Goal: Register for event/course

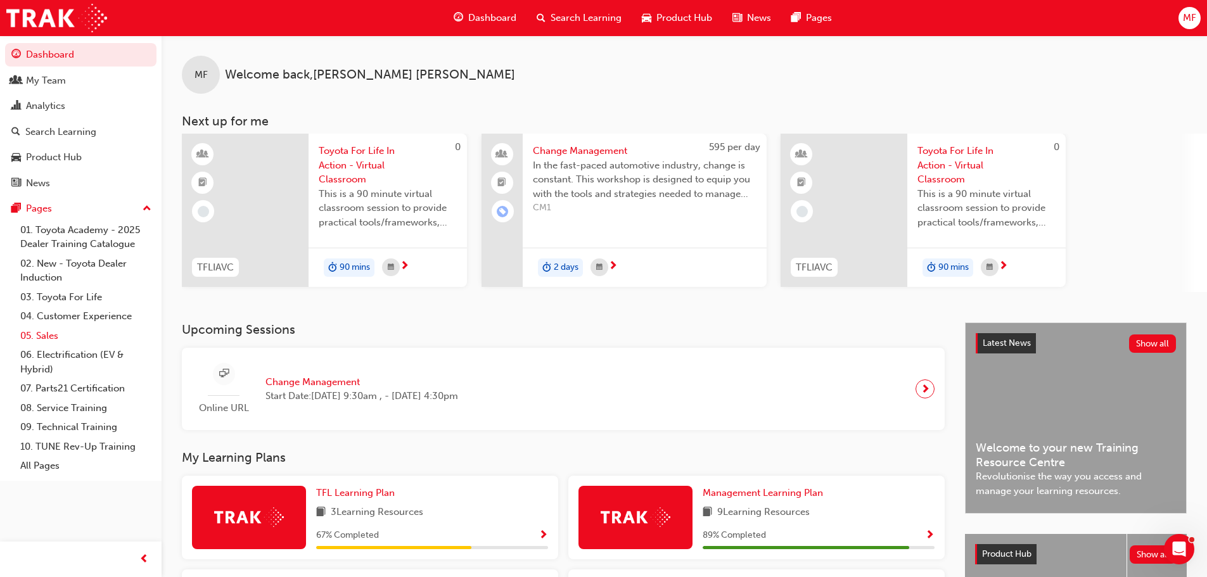
click at [53, 337] on link "05. Sales" at bounding box center [85, 336] width 141 height 20
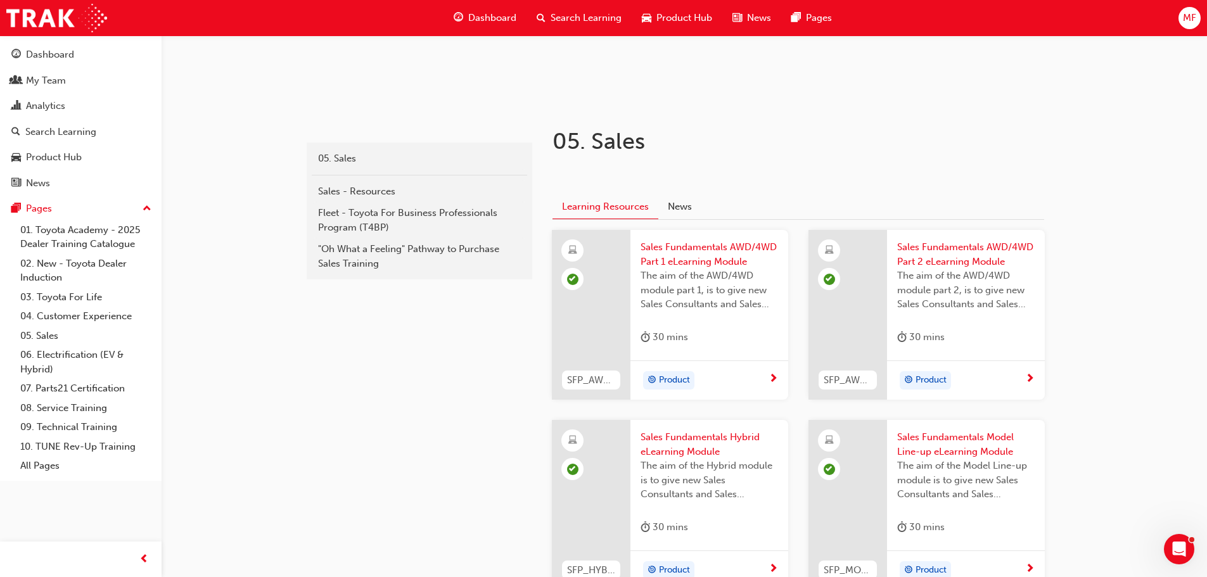
scroll to position [190, 0]
click at [1110, 382] on div "sales 05. Sales Sales - Resources Fleet - Toyota For Business Professionals Pro…" at bounding box center [603, 367] width 1207 height 1115
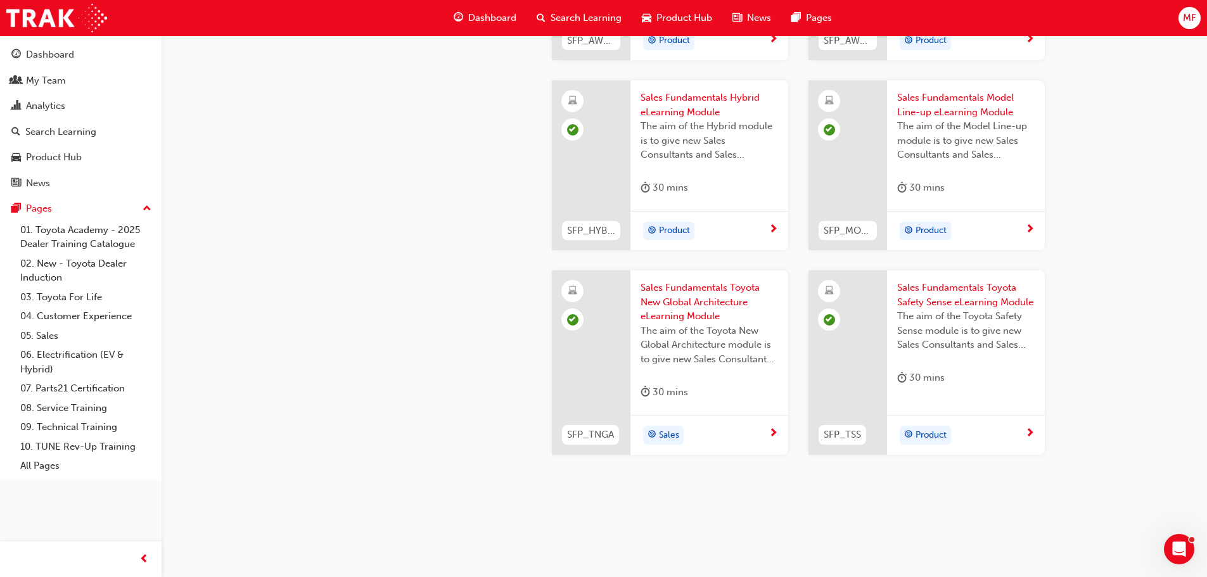
scroll to position [537, 0]
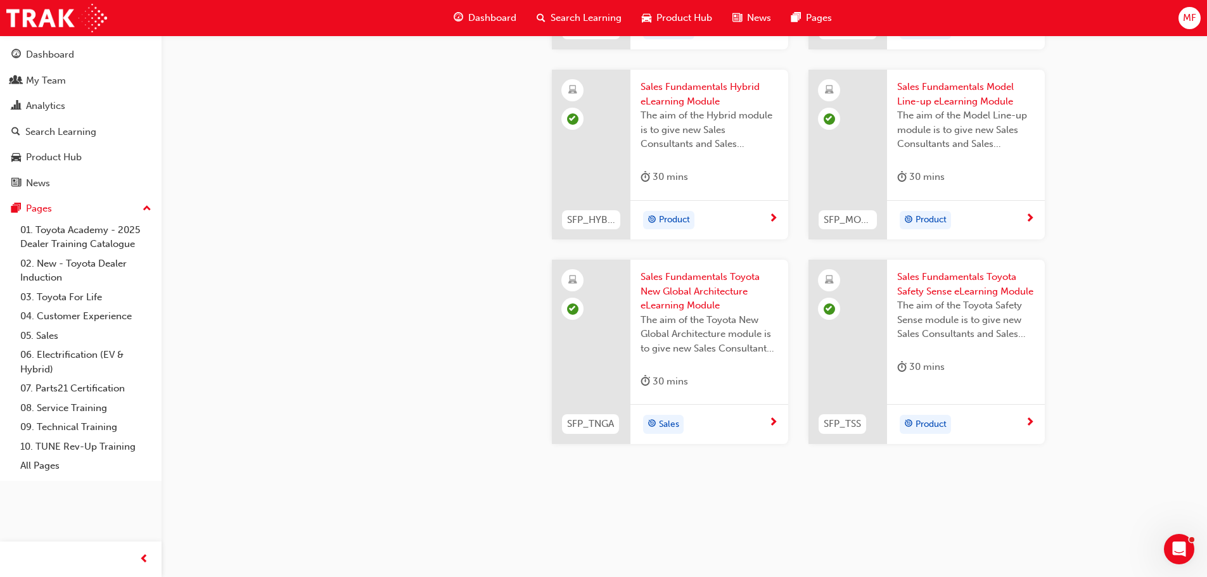
drag, startPoint x: 1141, startPoint y: 292, endPoint x: 1143, endPoint y: 285, distance: 7.2
click at [1141, 292] on div "sales 05. Sales Sales - Resources Fleet - Toyota For Business Professionals Pro…" at bounding box center [603, 20] width 1207 height 1115
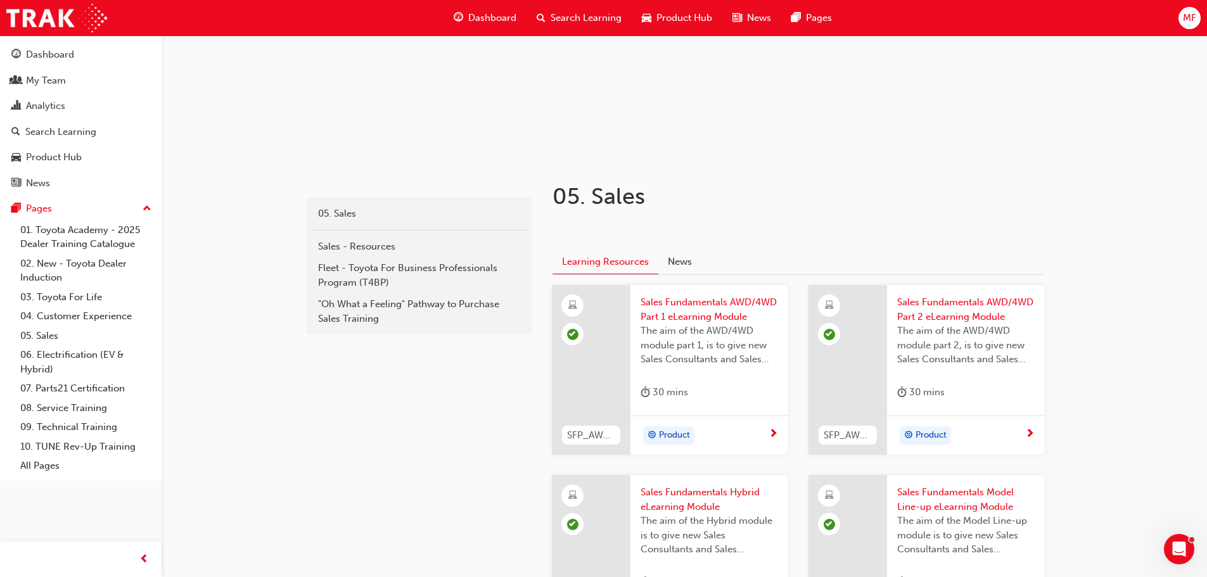
scroll to position [0, 0]
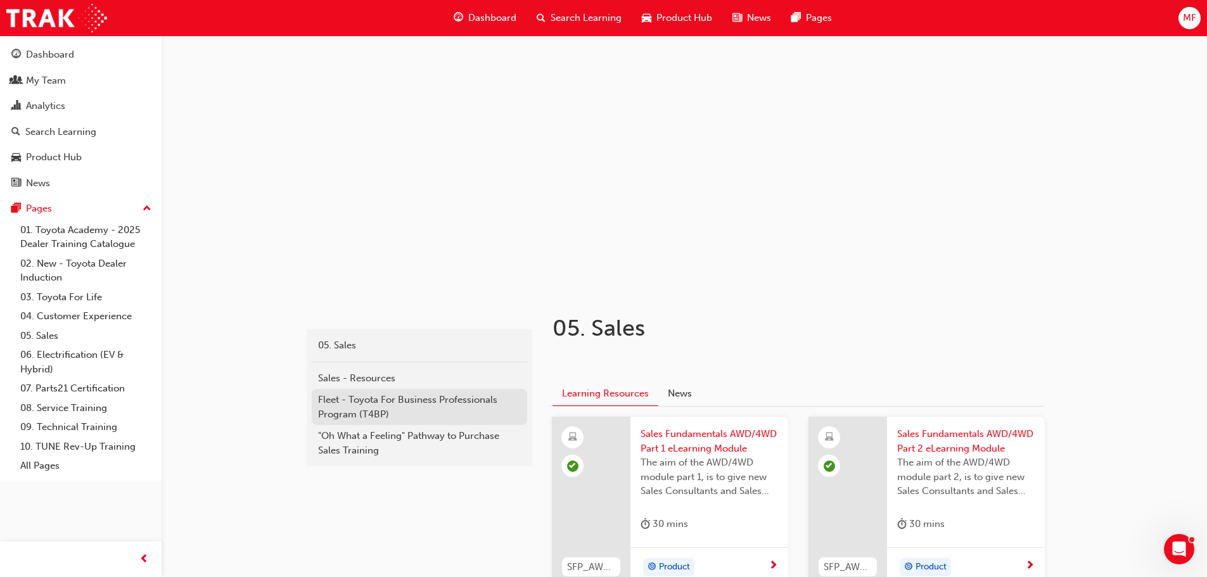
click at [395, 406] on div "Fleet - Toyota For Business Professionals Program (T4BP)" at bounding box center [419, 407] width 203 height 29
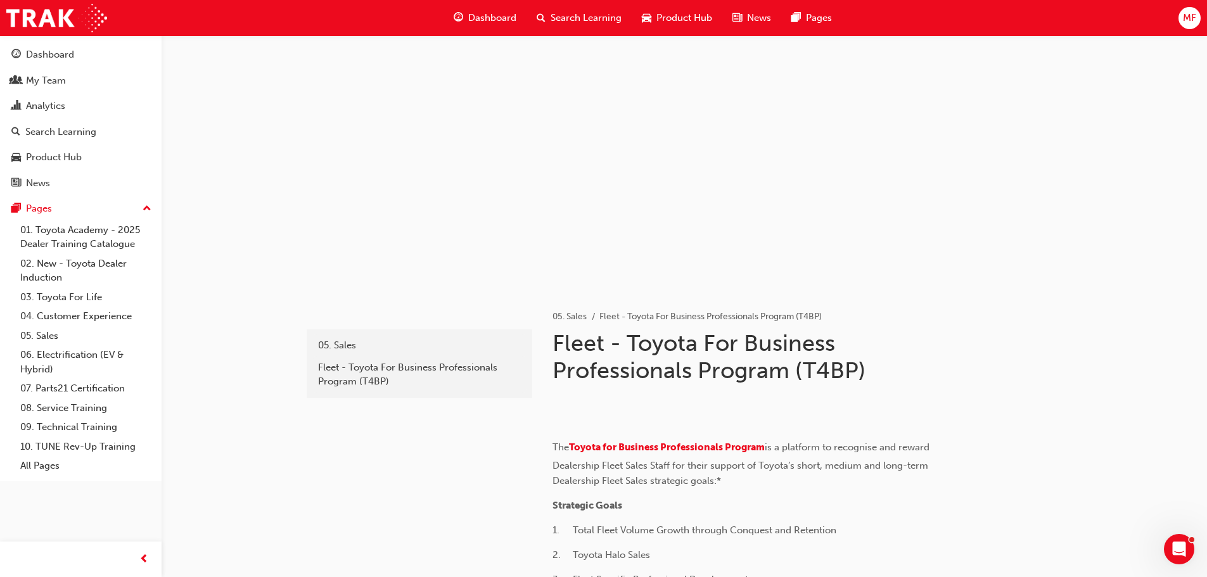
click at [585, 22] on span "Search Learning" at bounding box center [586, 18] width 71 height 15
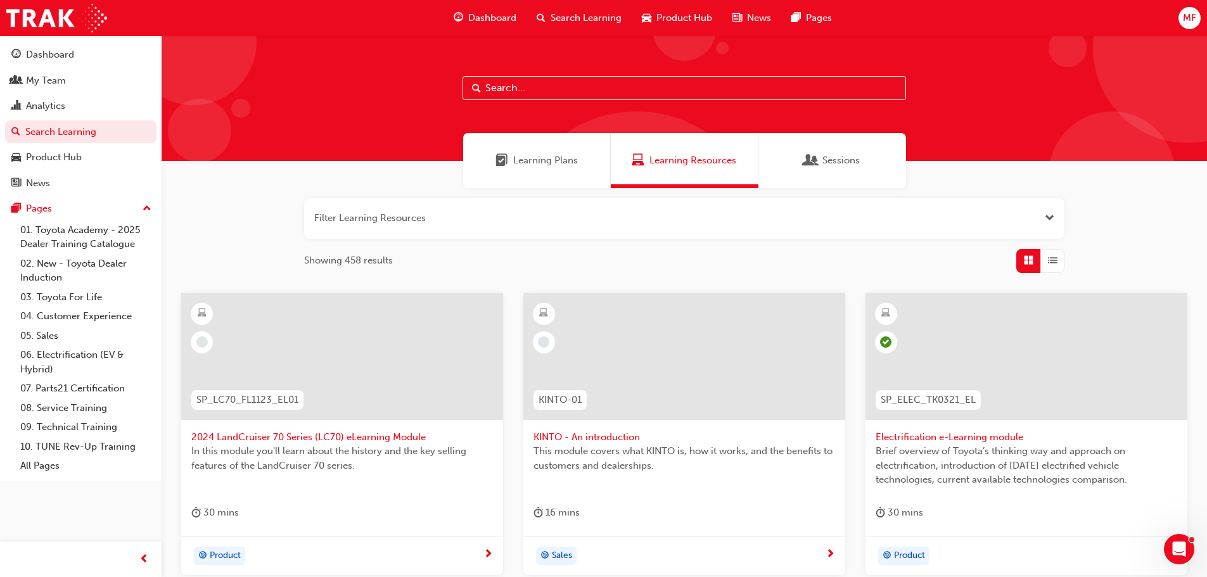
click at [433, 216] on button "button" at bounding box center [684, 218] width 760 height 41
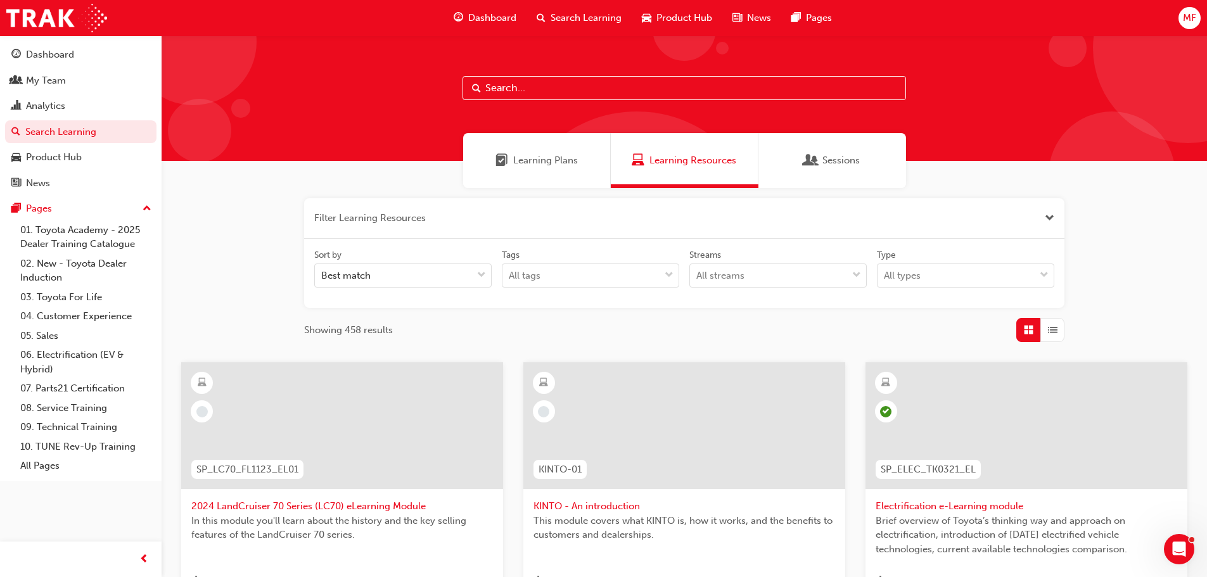
click at [537, 165] on span "Learning Plans" at bounding box center [545, 160] width 65 height 15
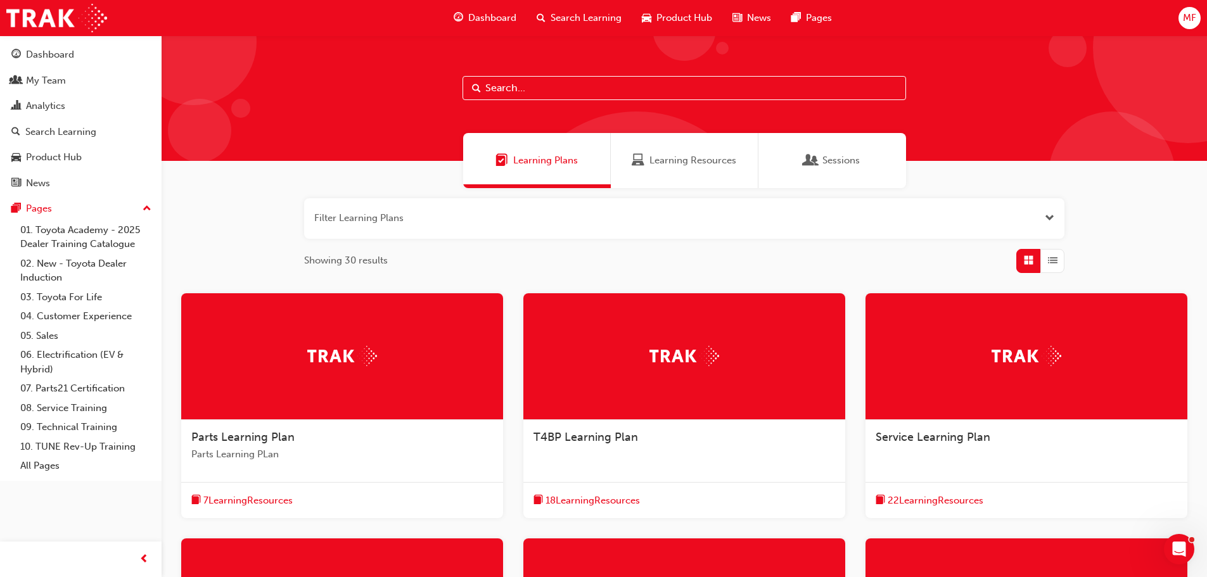
click at [657, 159] on span "Learning Resources" at bounding box center [693, 160] width 87 height 15
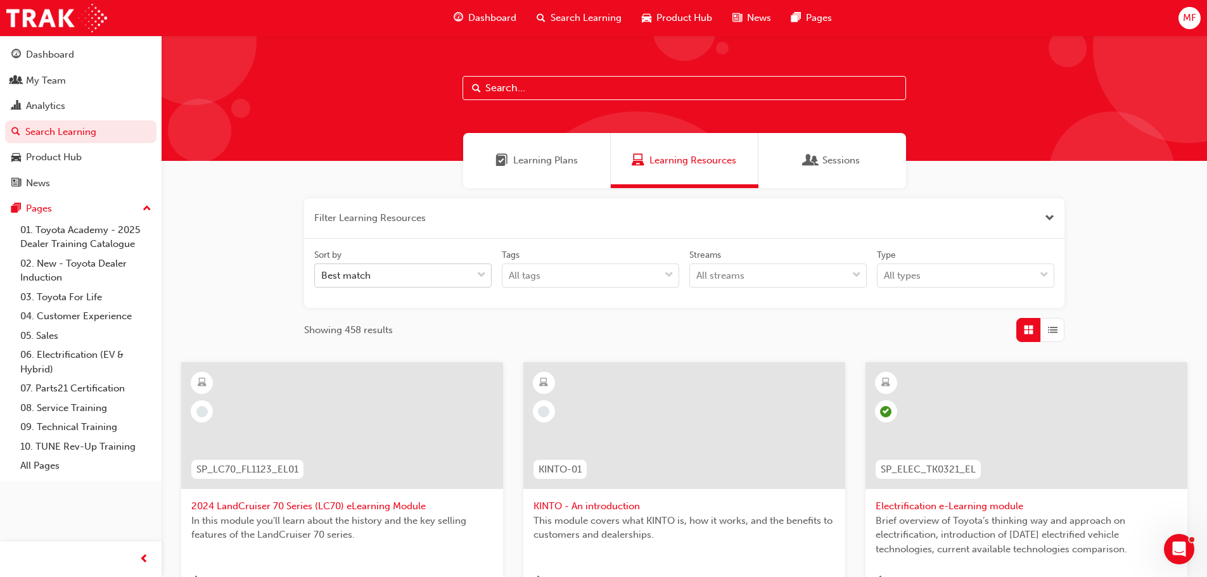
click at [413, 275] on div "Best match" at bounding box center [393, 276] width 157 height 22
click at [323, 275] on input "Sort by Best match" at bounding box center [321, 275] width 1 height 11
type input "spk9102"
click at [812, 163] on span "Sessions" at bounding box center [811, 160] width 13 height 15
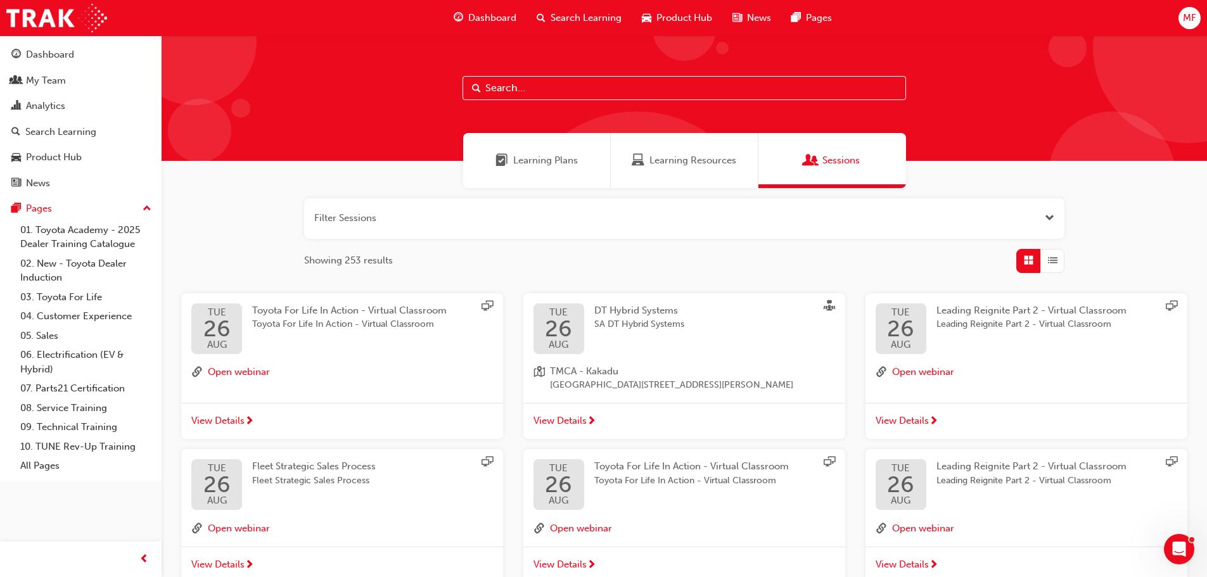
click at [533, 89] on input "text" at bounding box center [685, 88] width 444 height 24
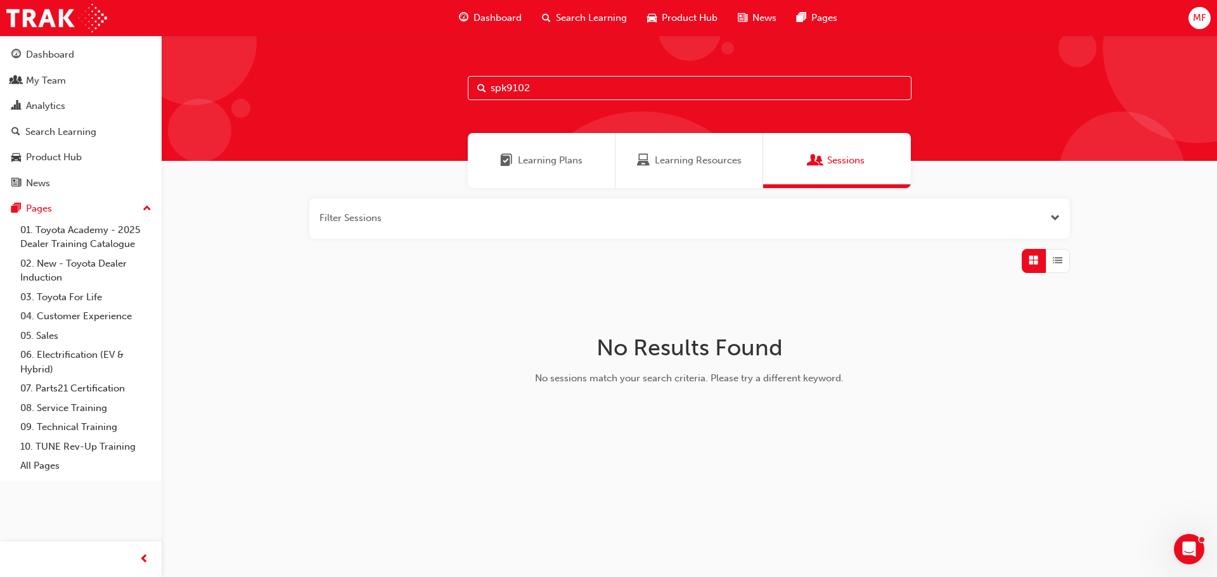
type input "spk9102"
click at [574, 157] on span "Learning Plans" at bounding box center [550, 160] width 65 height 15
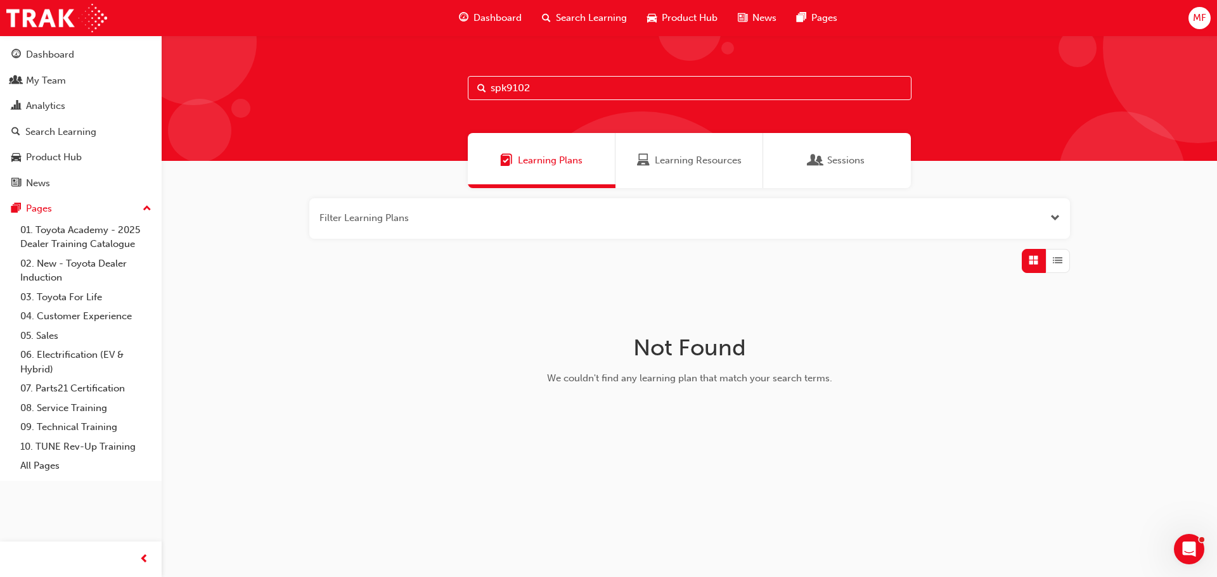
click at [436, 211] on button "button" at bounding box center [689, 218] width 760 height 41
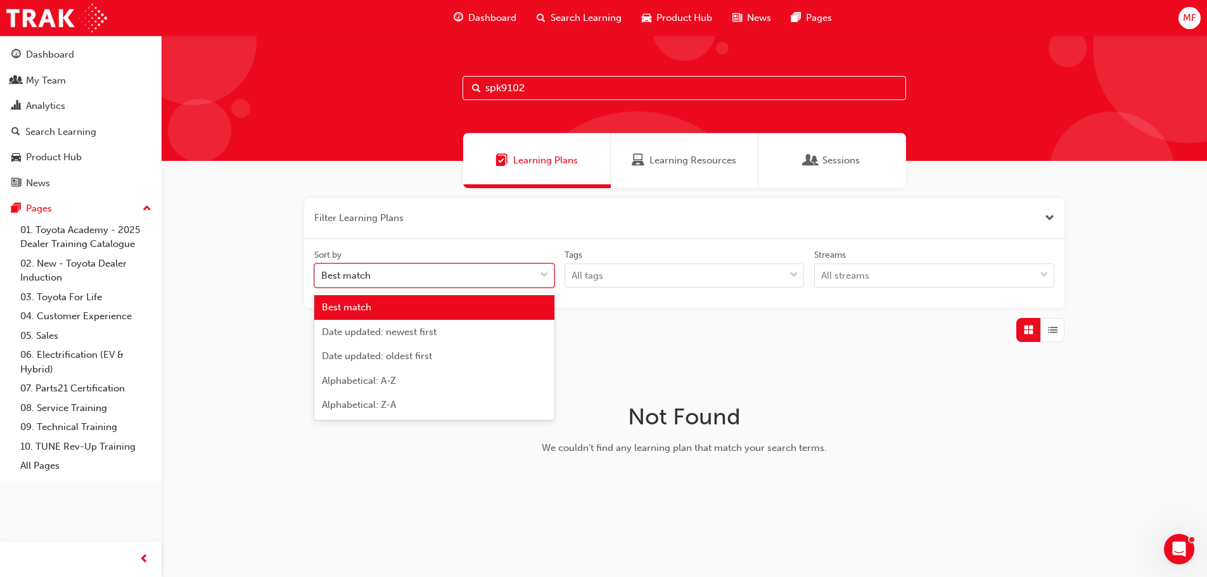
click at [416, 273] on div "Best match" at bounding box center [425, 276] width 220 height 22
click at [323, 273] on input "Sort by option Best match focused, 1 of 5. 5 results available. Use Up and Down…" at bounding box center [321, 275] width 1 height 11
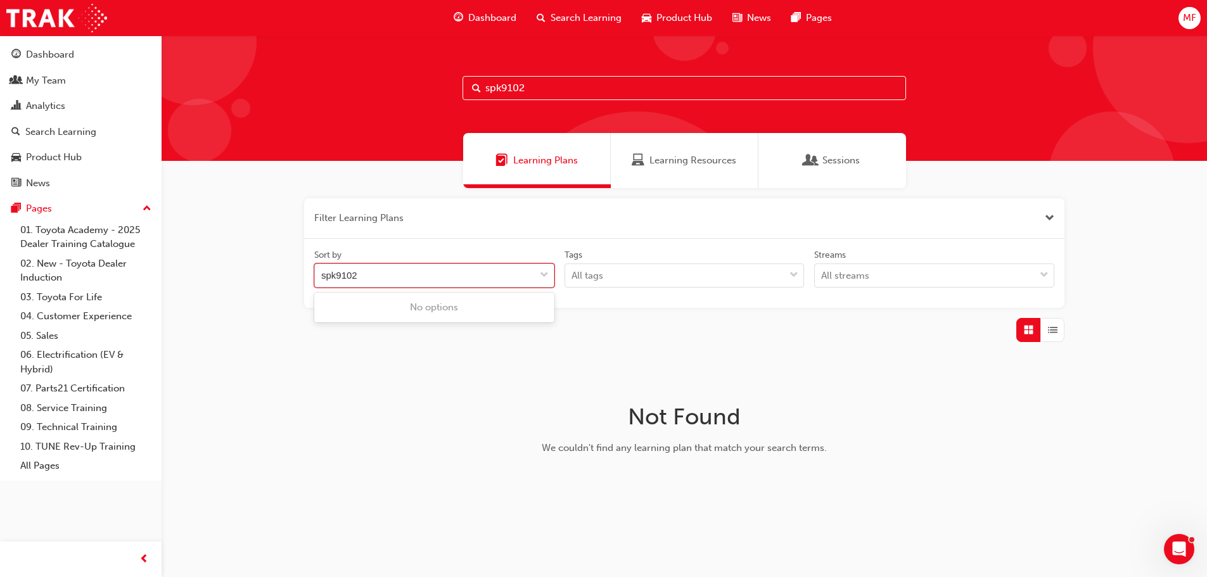
type input "spk9102"
click at [596, 15] on span "Search Learning" at bounding box center [586, 18] width 71 height 15
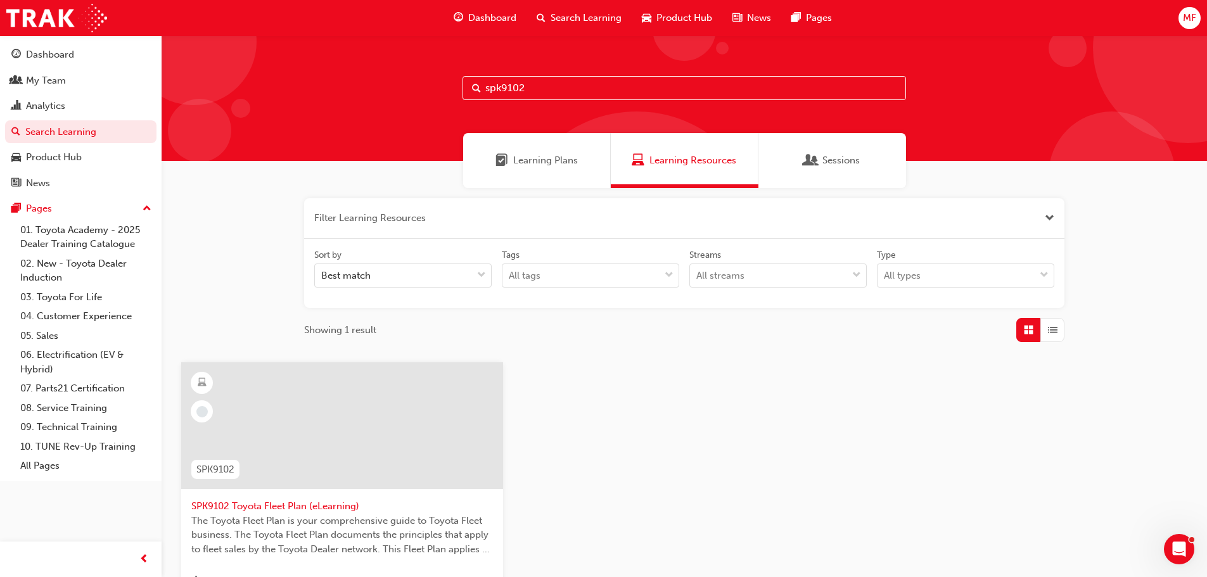
click at [818, 422] on div "SPK9102 SPK9102 Toyota Fleet Plan (eLearning) The Toyota Fleet Plan is your com…" at bounding box center [684, 513] width 1027 height 303
click at [703, 160] on span "Learning Resources" at bounding box center [693, 160] width 87 height 15
click at [529, 86] on input "spk9102" at bounding box center [685, 88] width 444 height 24
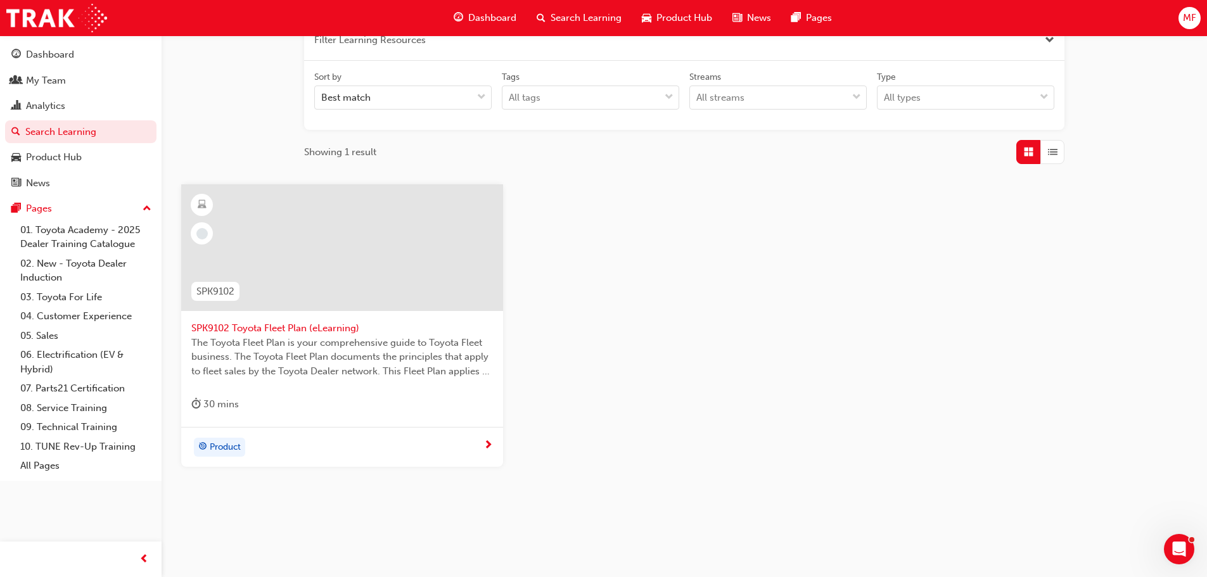
scroll to position [191, 0]
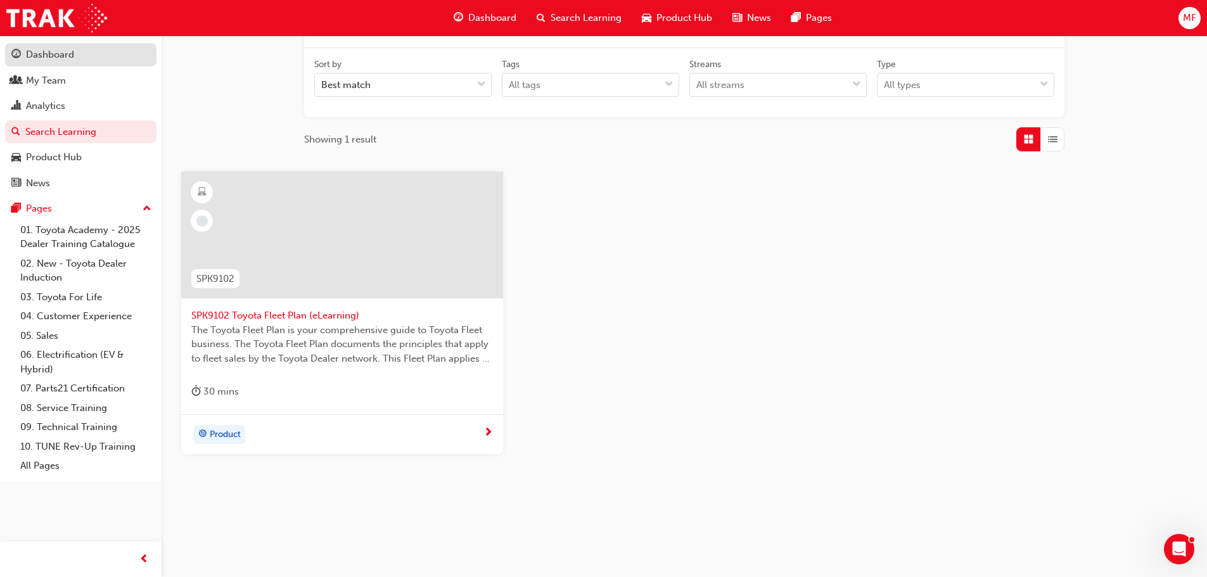
click at [58, 56] on div "Dashboard" at bounding box center [50, 55] width 48 height 15
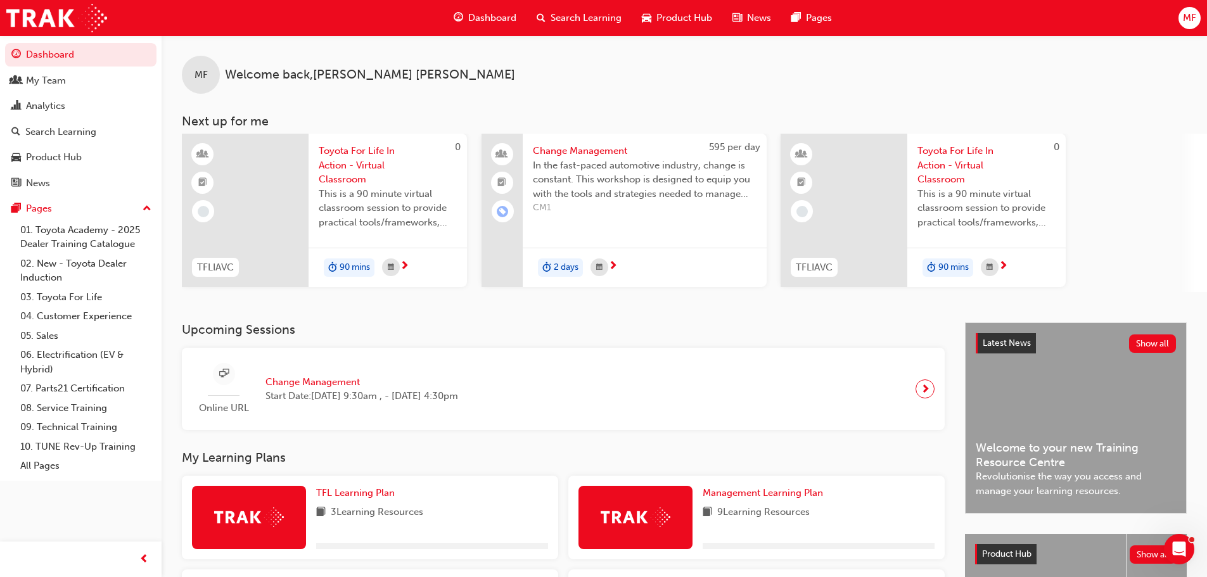
click at [377, 169] on span "Toyota For Life In Action - Virtual Classroom" at bounding box center [388, 165] width 138 height 43
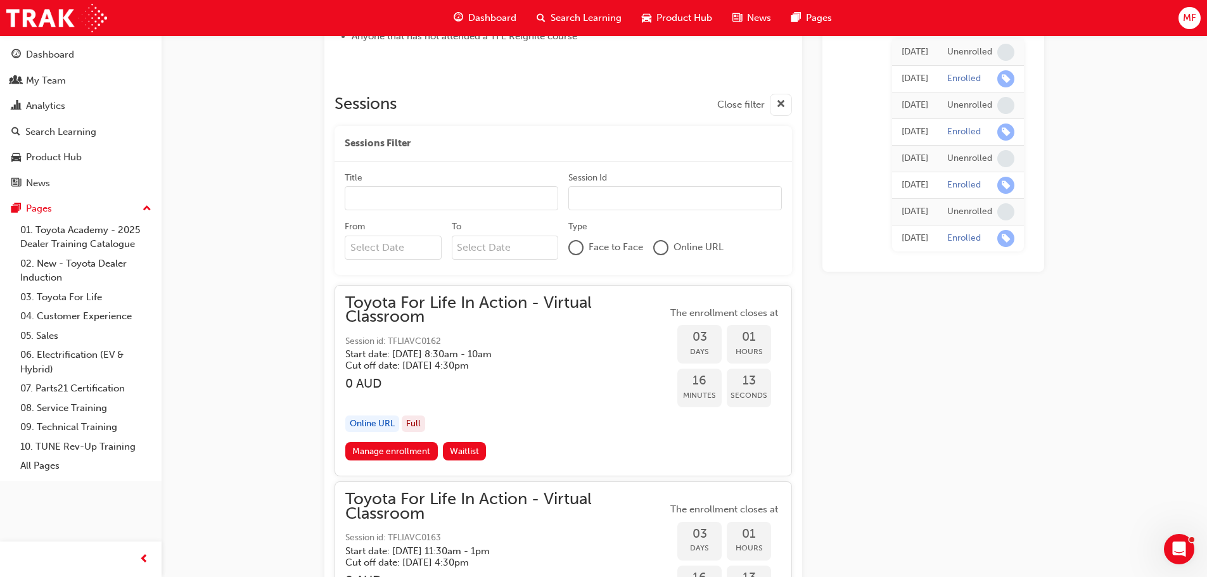
scroll to position [782, 0]
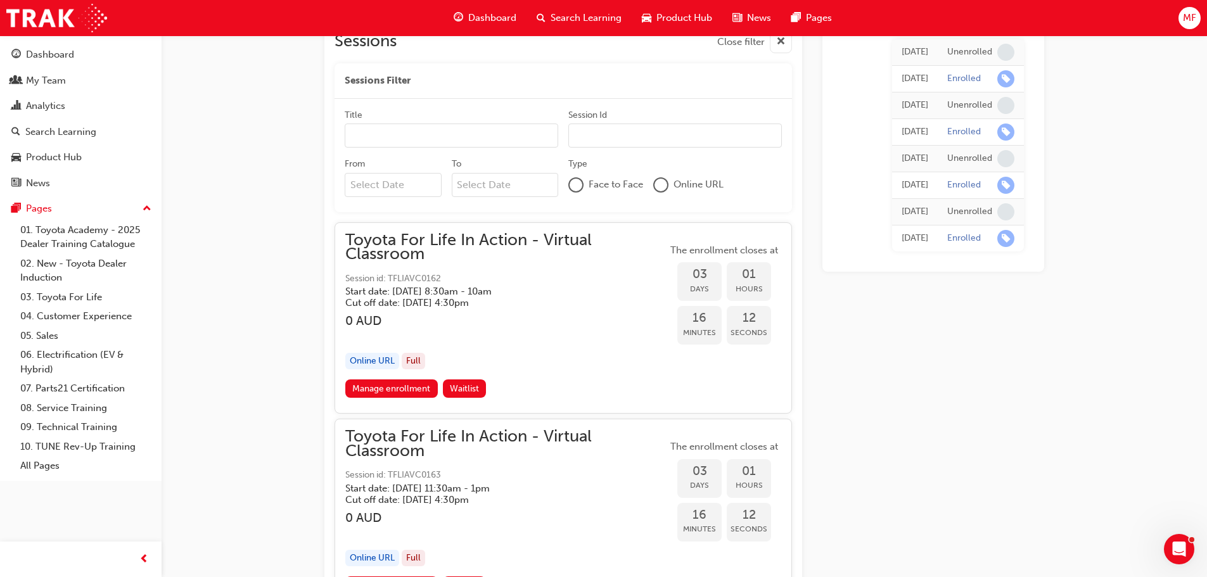
click at [355, 180] on input "From" at bounding box center [393, 185] width 97 height 24
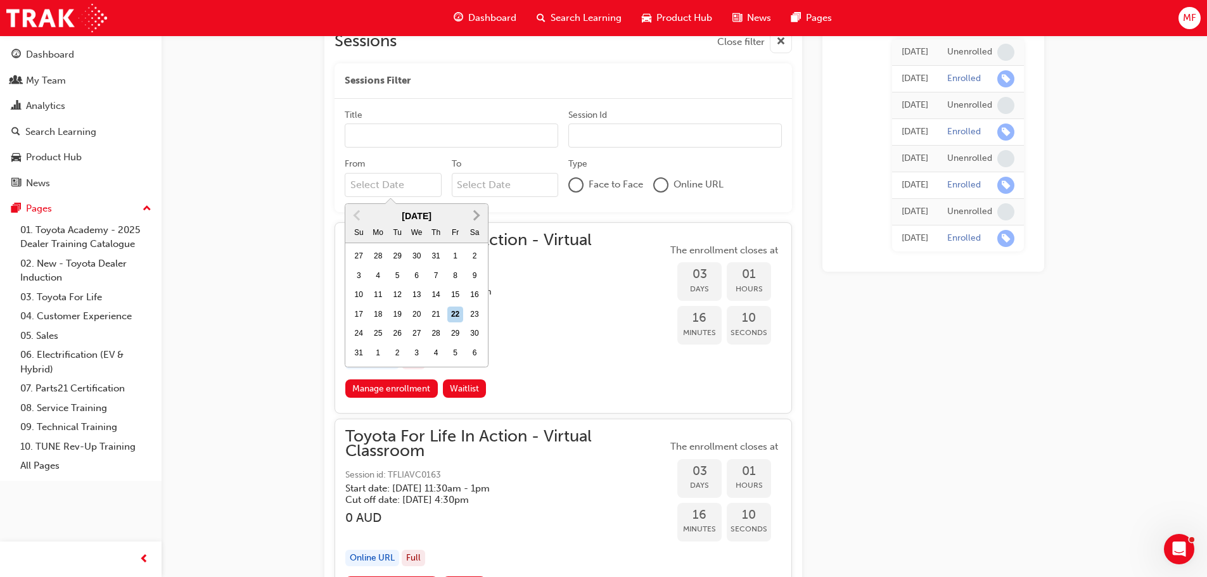
click at [479, 212] on button "Next Month" at bounding box center [476, 215] width 20 height 20
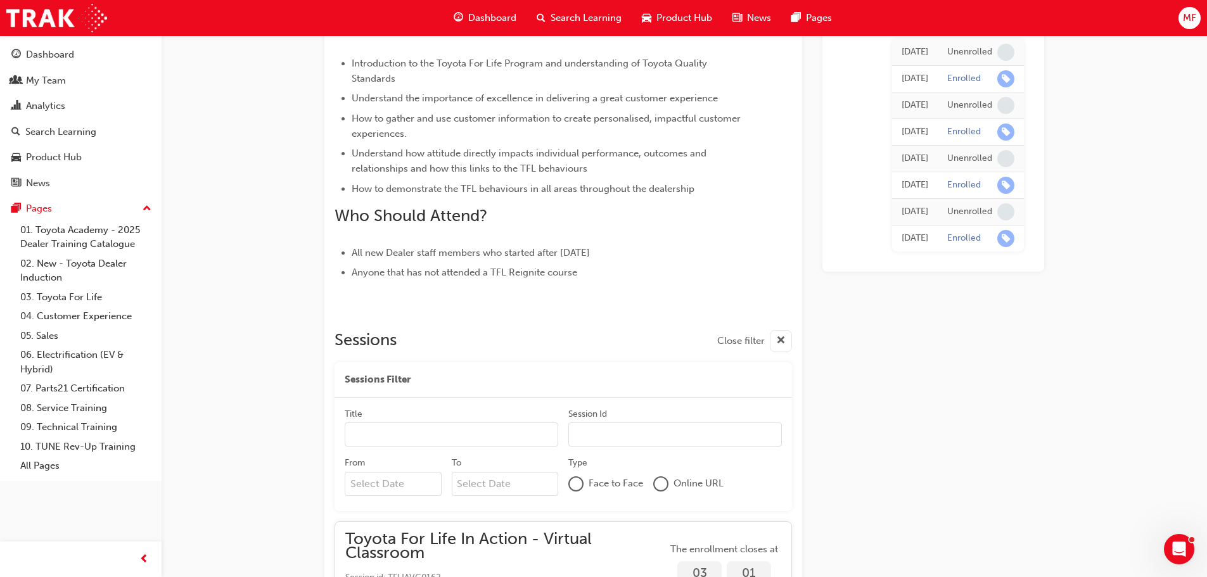
scroll to position [465, 0]
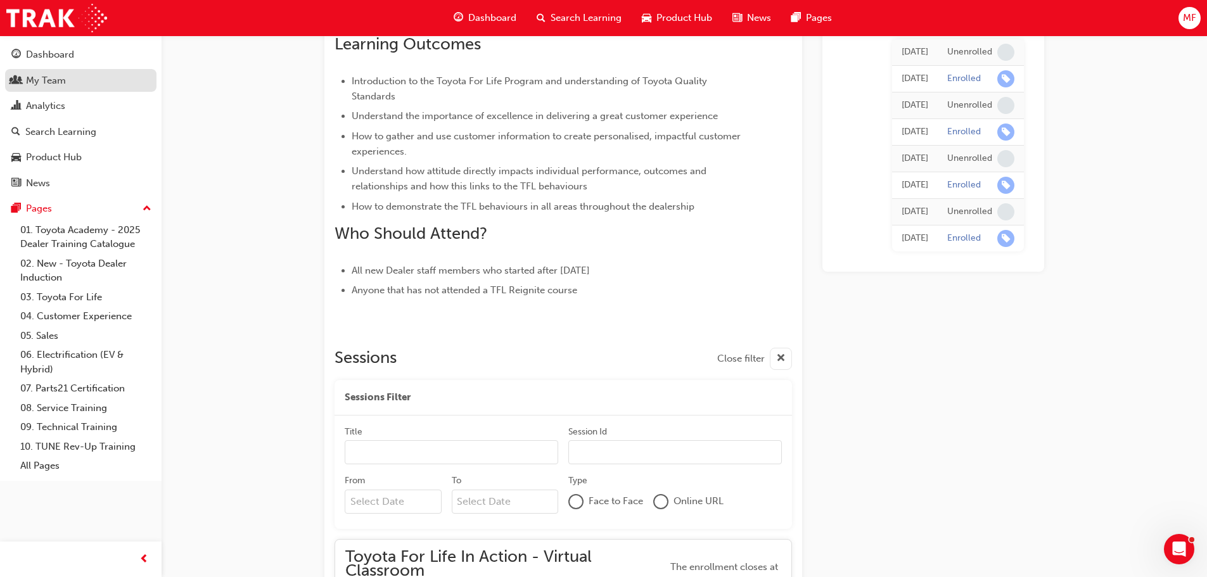
click at [45, 86] on div "My Team" at bounding box center [46, 81] width 40 height 15
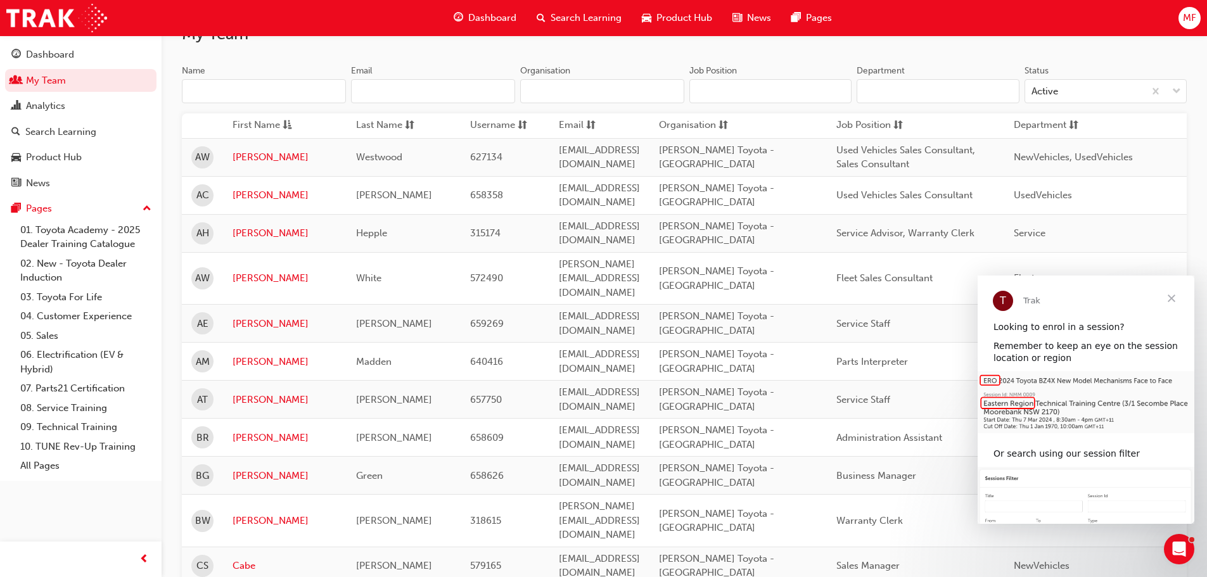
scroll to position [380, 0]
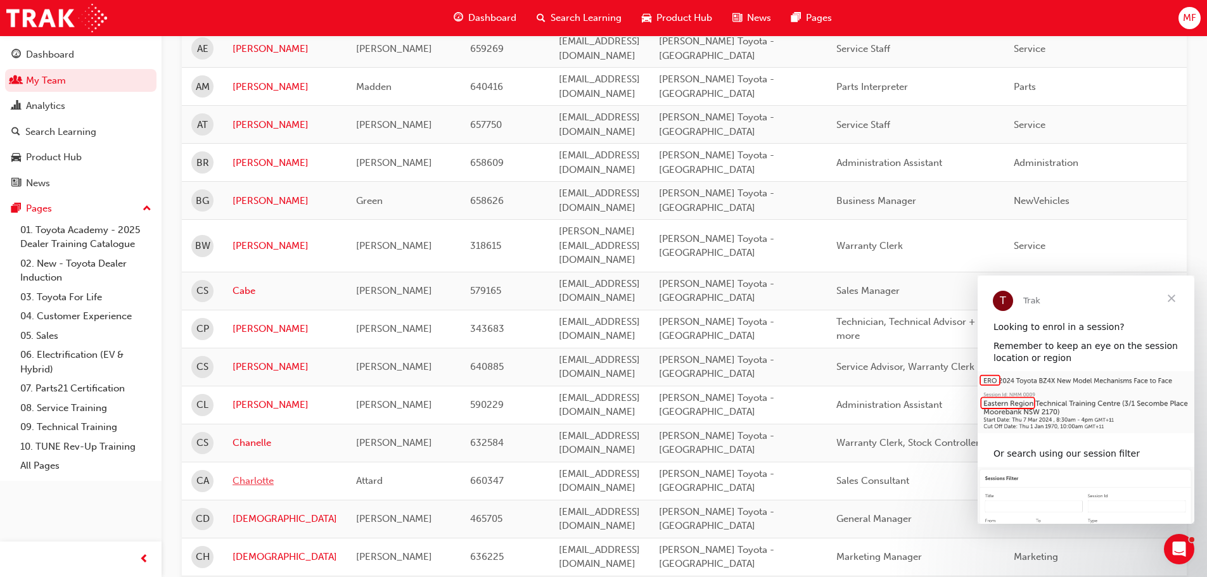
click at [252, 474] on link "Charlotte" at bounding box center [285, 481] width 105 height 15
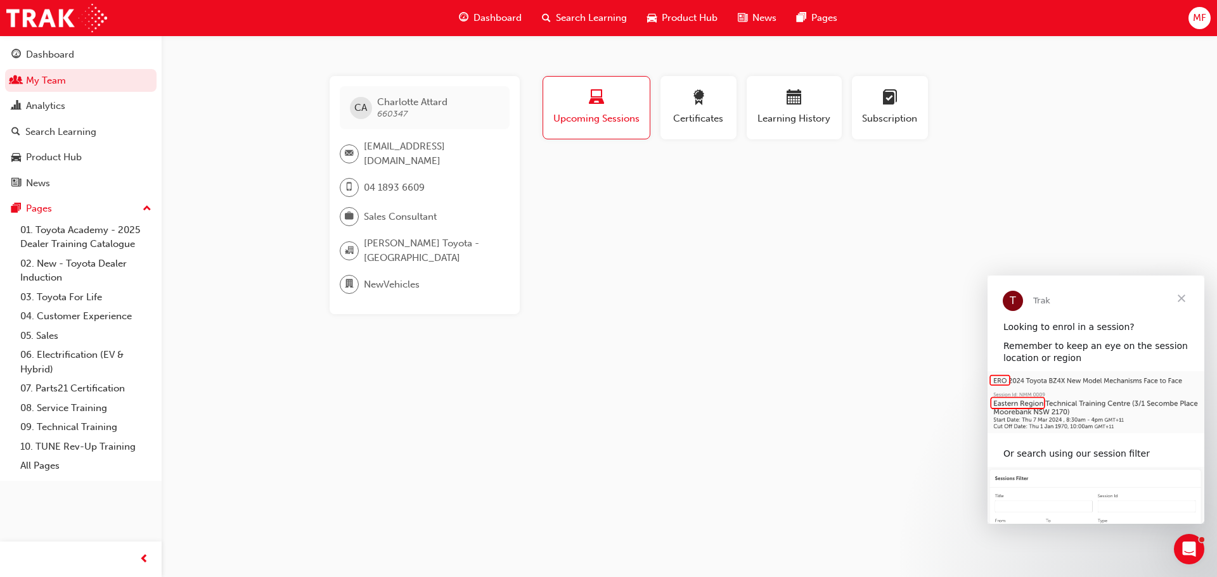
click at [1179, 297] on span "Close" at bounding box center [1181, 299] width 46 height 46
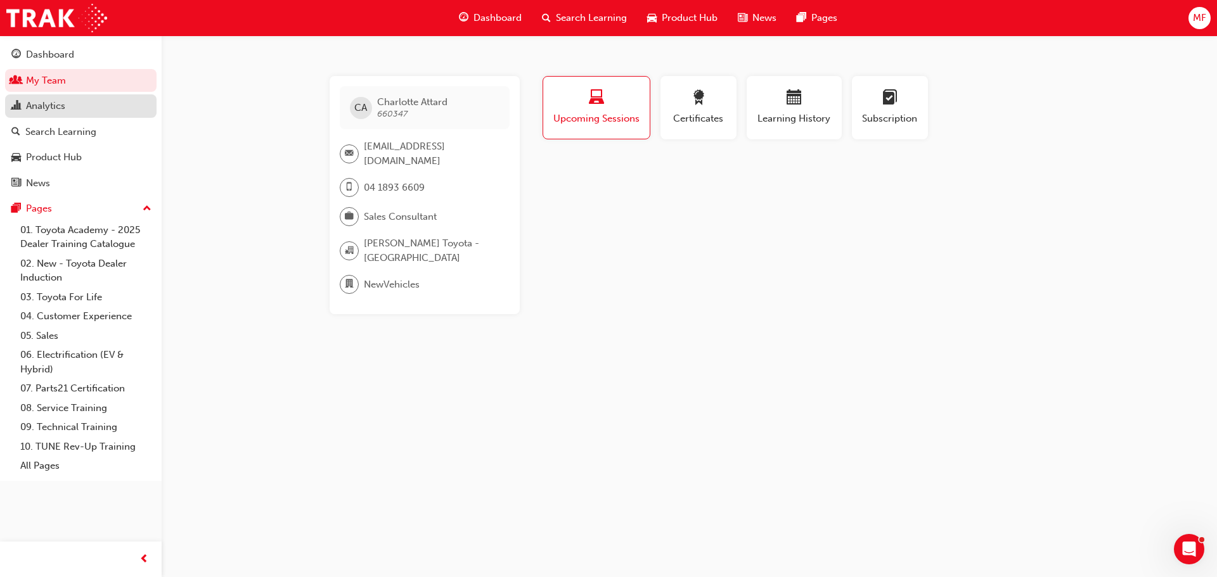
drag, startPoint x: 52, startPoint y: 48, endPoint x: 149, endPoint y: 98, distance: 109.1
click at [52, 48] on div "Dashboard" at bounding box center [50, 55] width 48 height 15
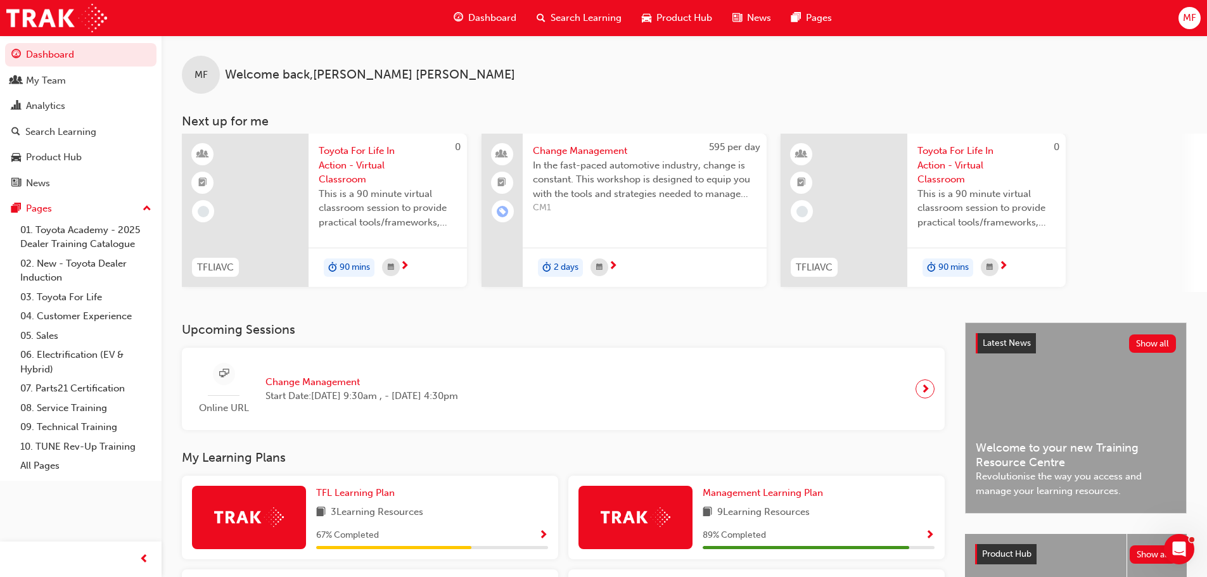
click at [346, 160] on span "Toyota For Life In Action - Virtual Classroom" at bounding box center [388, 165] width 138 height 43
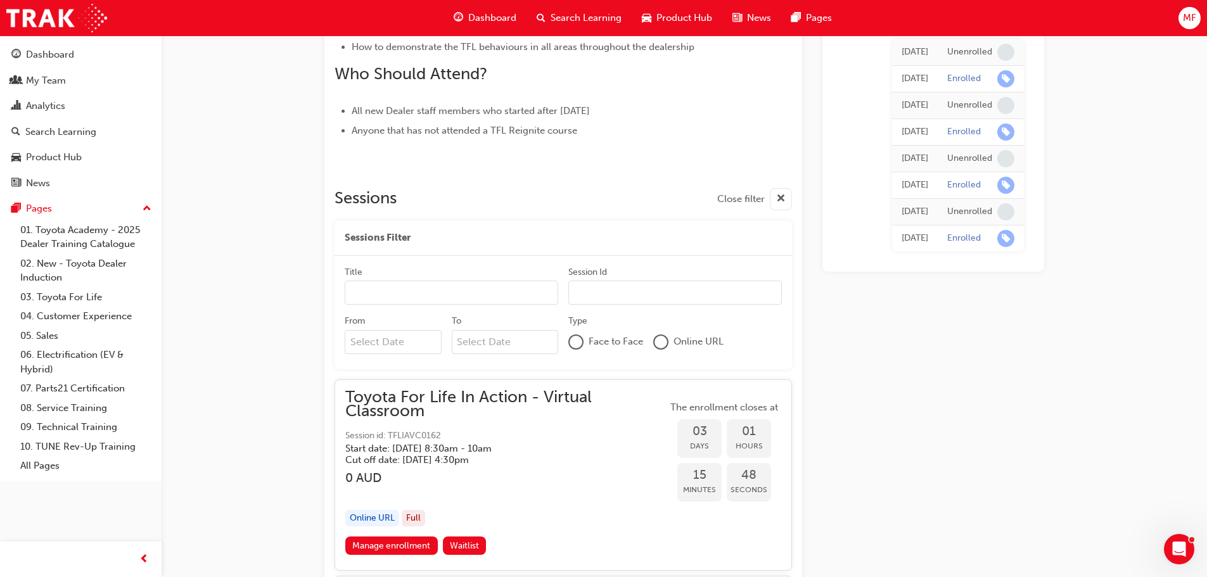
scroll to position [624, 0]
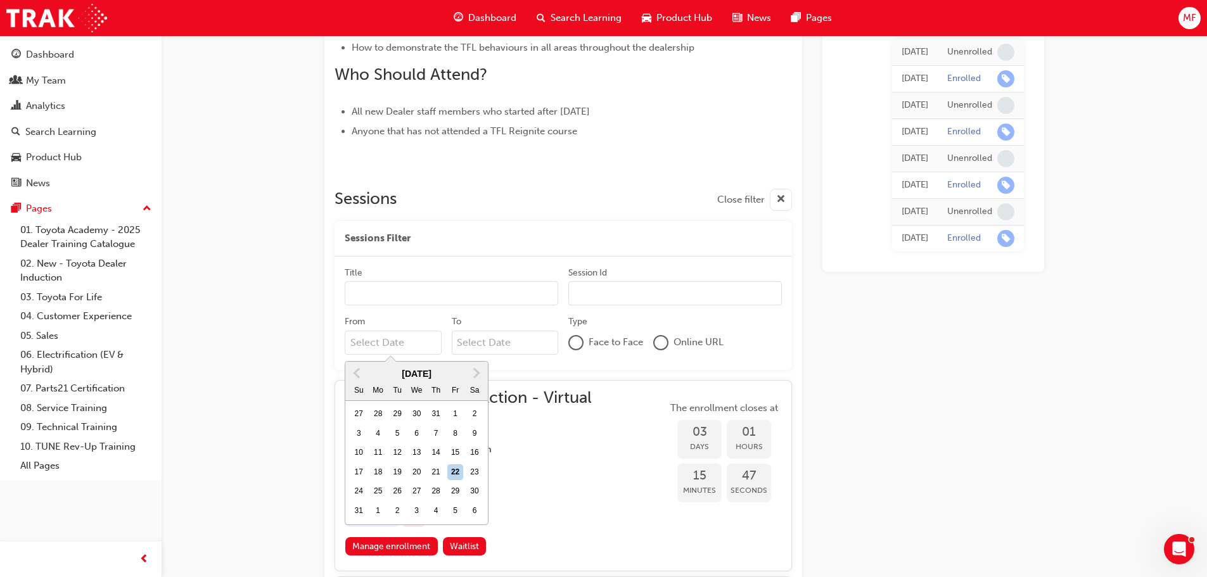
click at [397, 345] on input "From Previous Month Next Month [DATE] Su Mo Tu We Th Fr Sa 27 28 29 30 31 1 2 3…" at bounding box center [393, 343] width 97 height 24
click at [478, 370] on button "Next Month" at bounding box center [476, 373] width 20 height 20
click at [420, 412] on div "1" at bounding box center [417, 414] width 16 height 16
click at [420, 355] on input "From [DATE] Previous Month Next Month [DATE] Su Mo Tu We Th Fr Sa 28 29 30 1 2 …" at bounding box center [393, 343] width 97 height 24
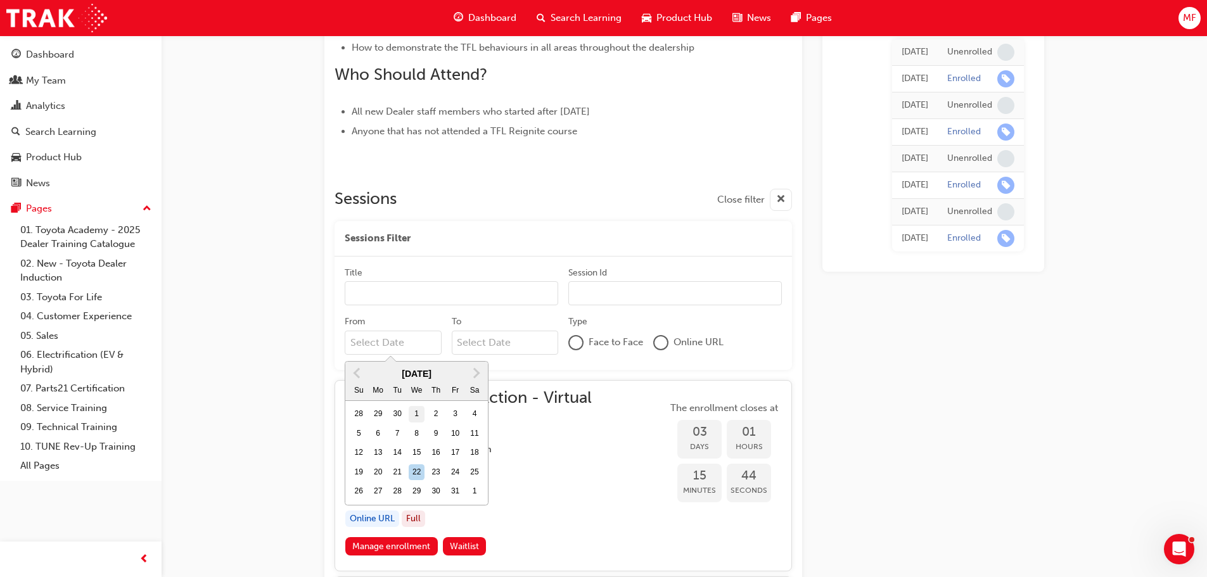
type input "[DATE]"
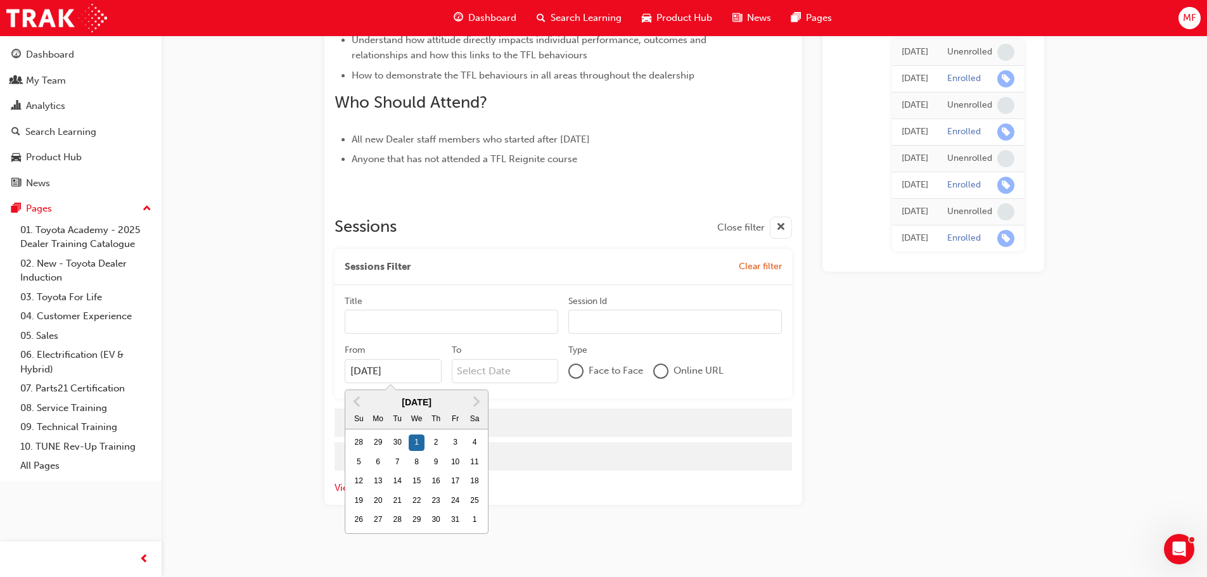
scroll to position [596, 0]
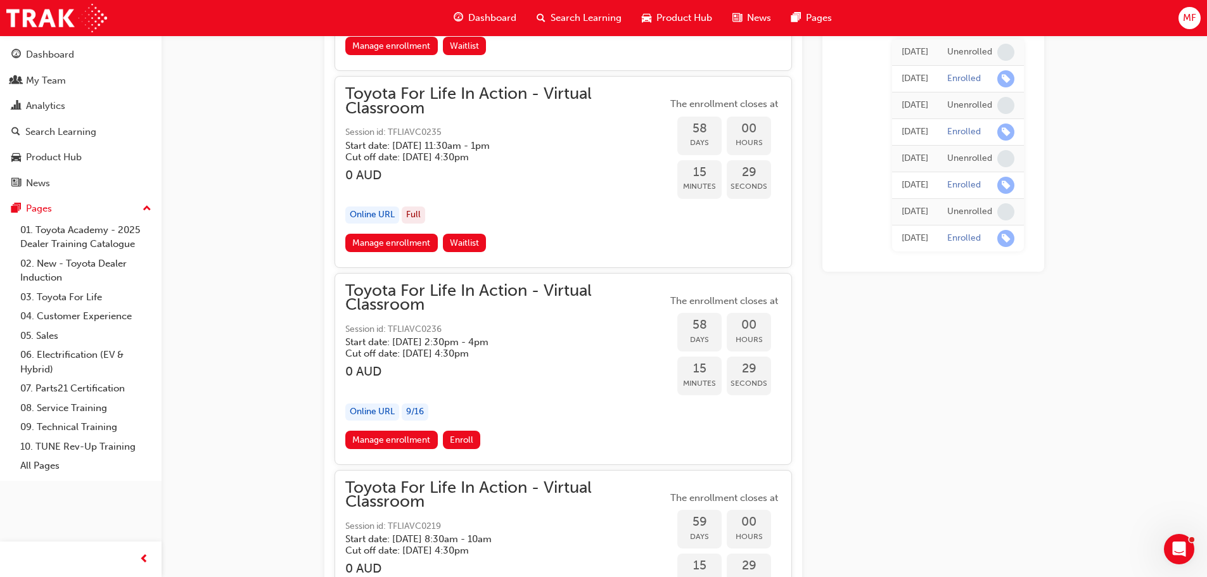
scroll to position [5286, 0]
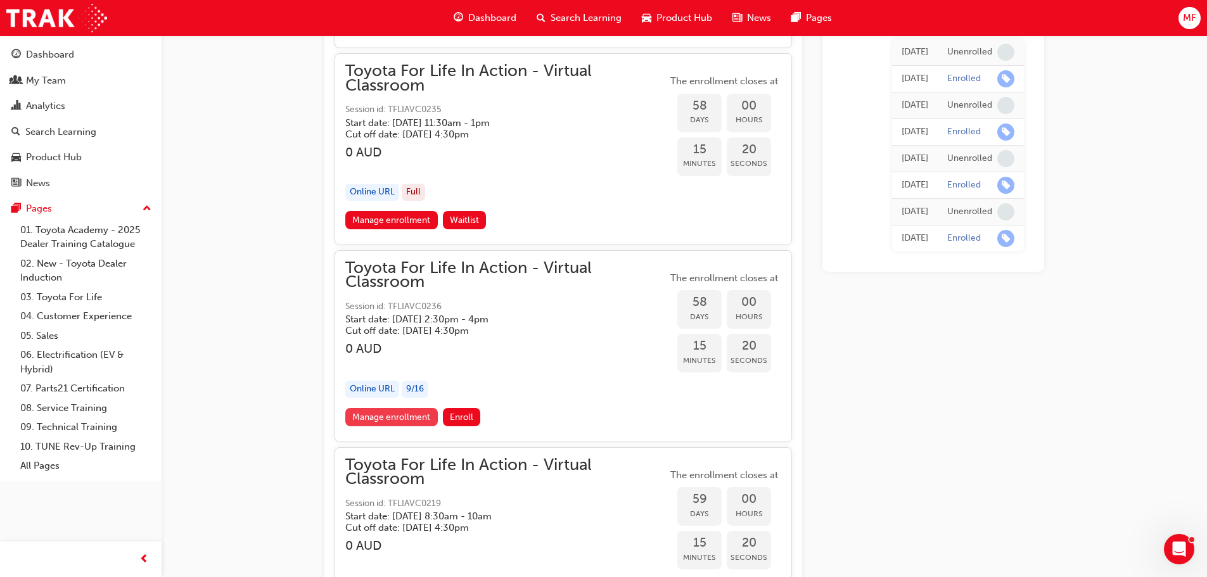
click at [399, 418] on link "Manage enrollment" at bounding box center [391, 417] width 93 height 18
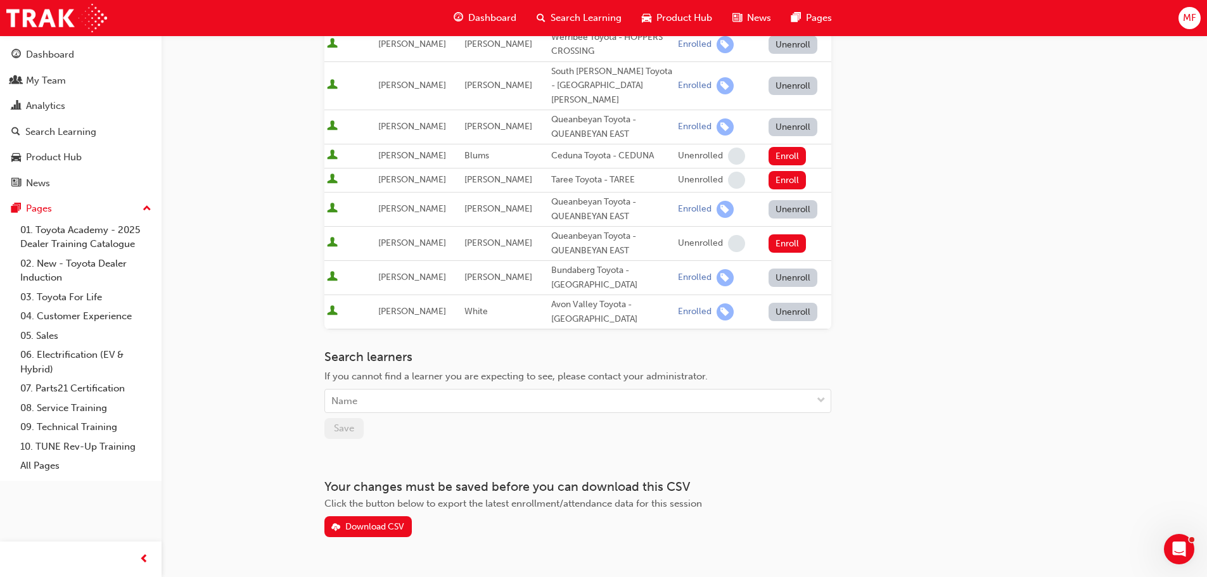
scroll to position [455, 0]
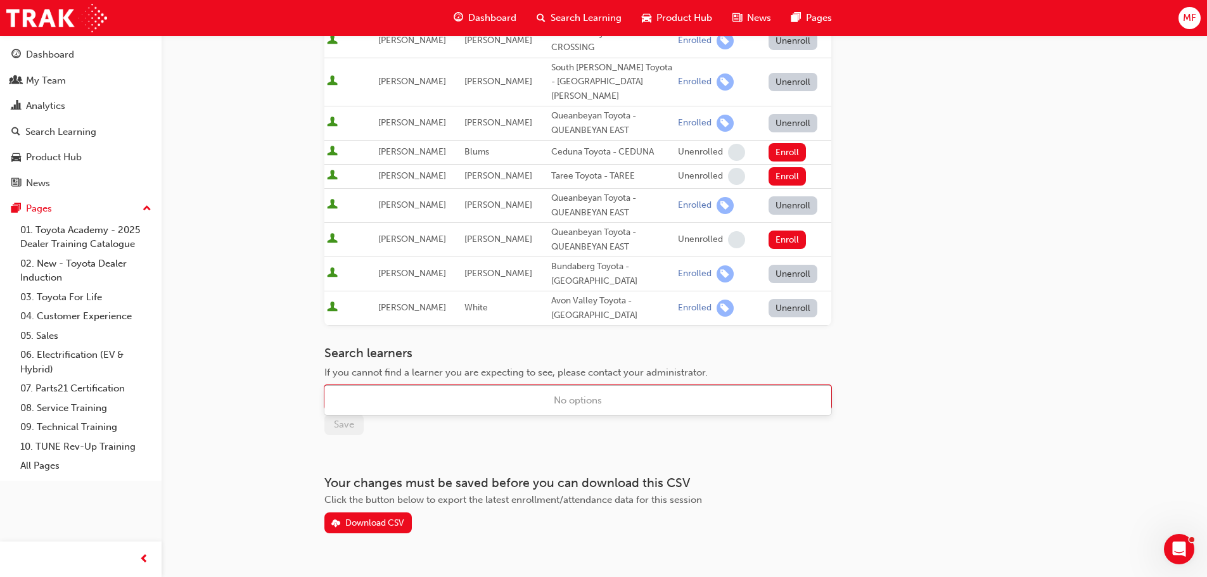
click at [345, 390] on div "Name" at bounding box center [344, 397] width 26 height 15
type input "attard"
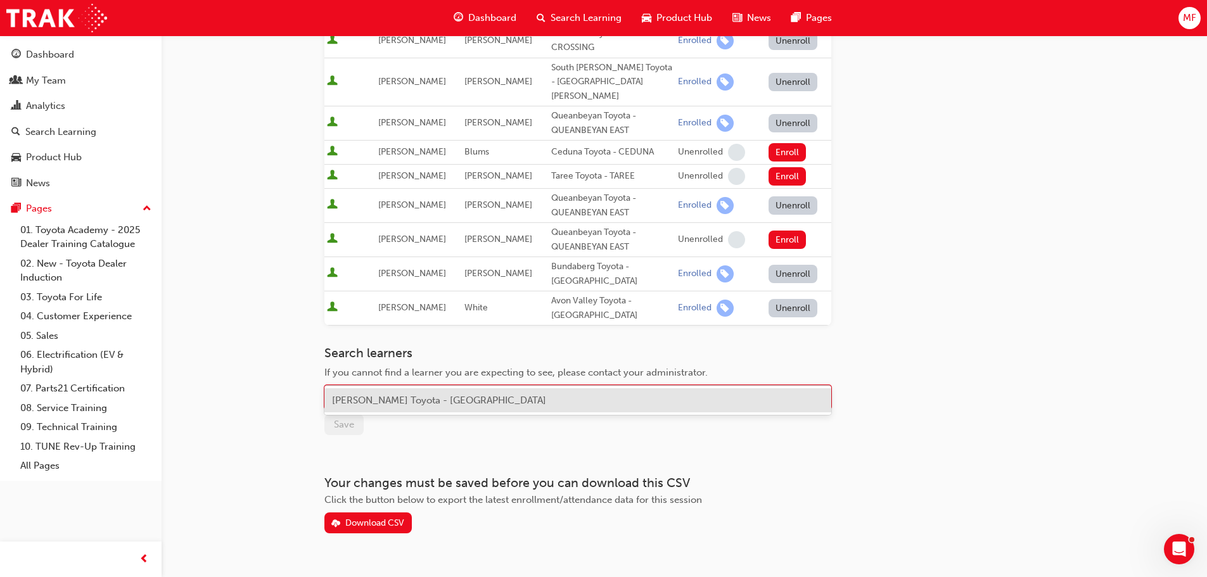
click at [386, 399] on span "[PERSON_NAME] Toyota - [GEOGRAPHIC_DATA]" at bounding box center [439, 400] width 214 height 11
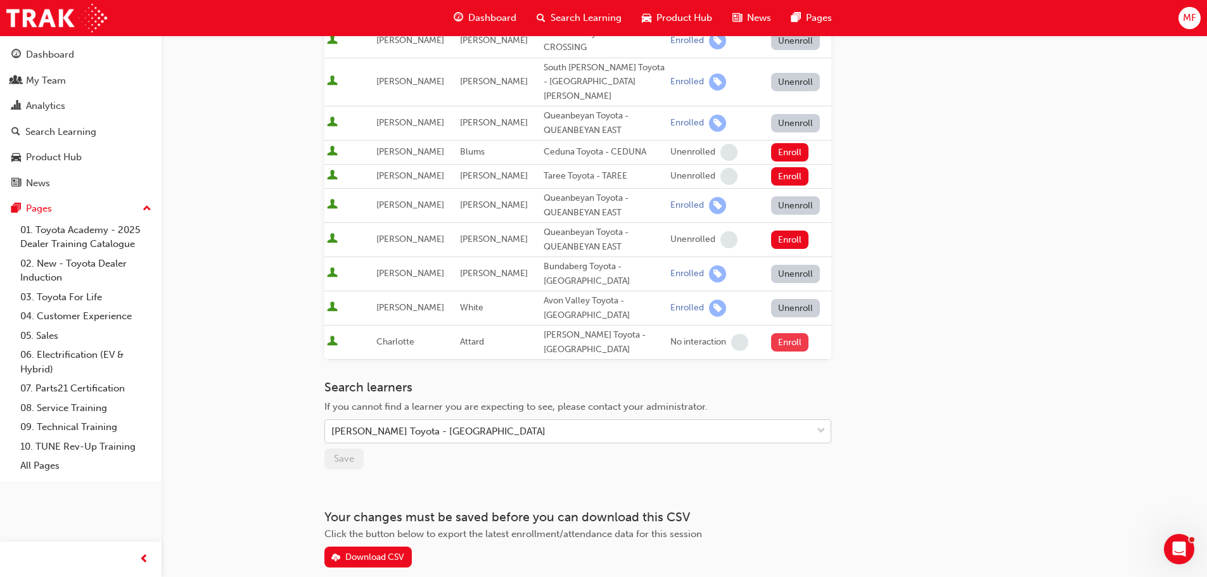
click at [787, 333] on button "Enroll" at bounding box center [790, 342] width 38 height 18
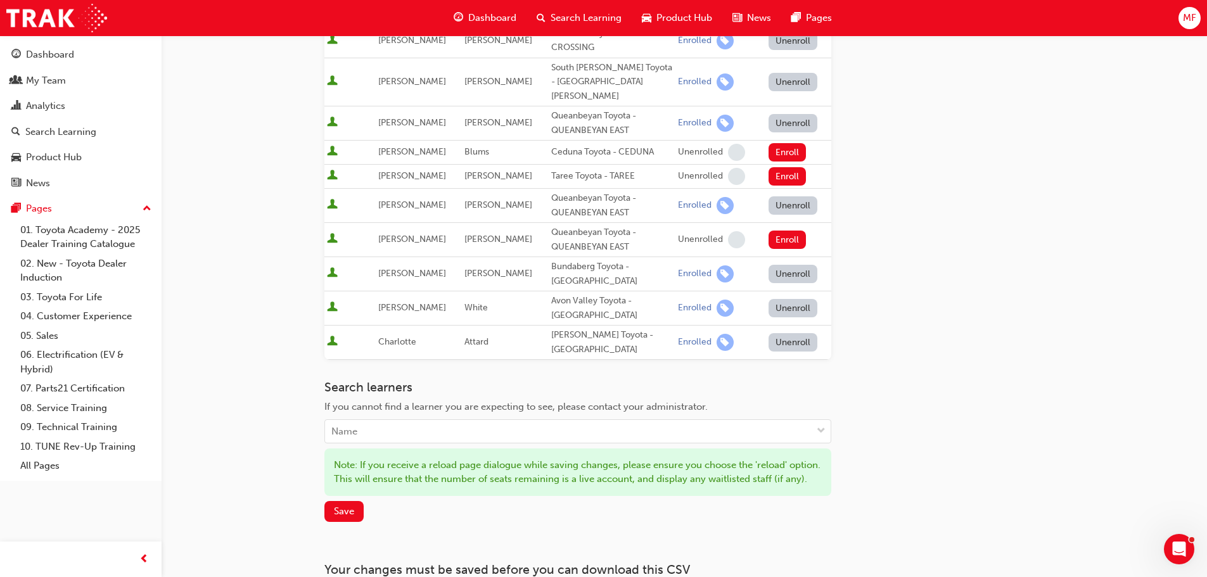
click at [339, 501] on button "Save" at bounding box center [343, 511] width 39 height 21
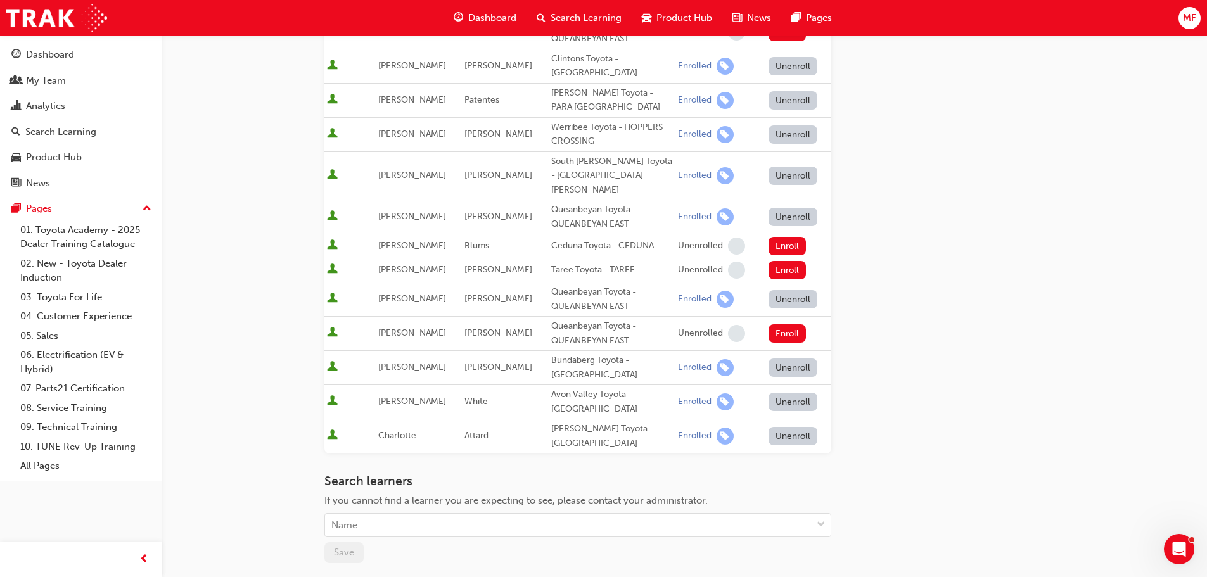
scroll to position [11, 0]
